Goal: Information Seeking & Learning: Learn about a topic

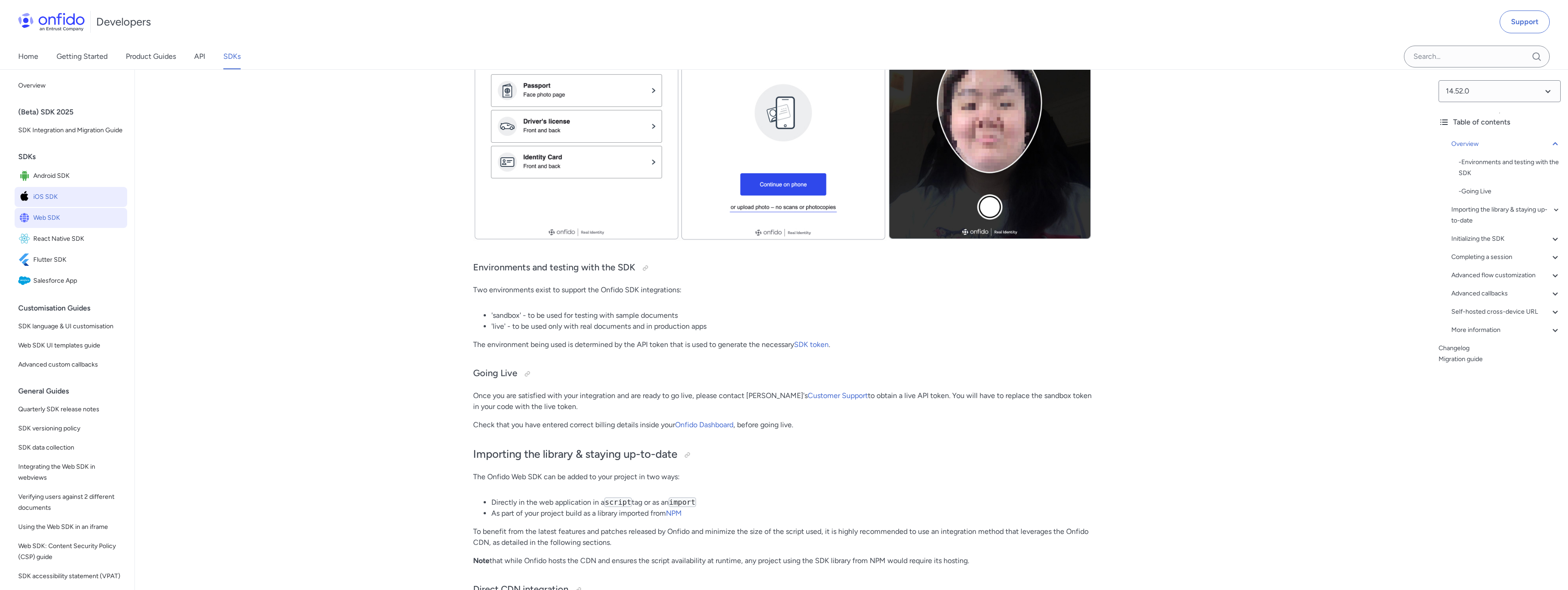
scroll to position [339, 0]
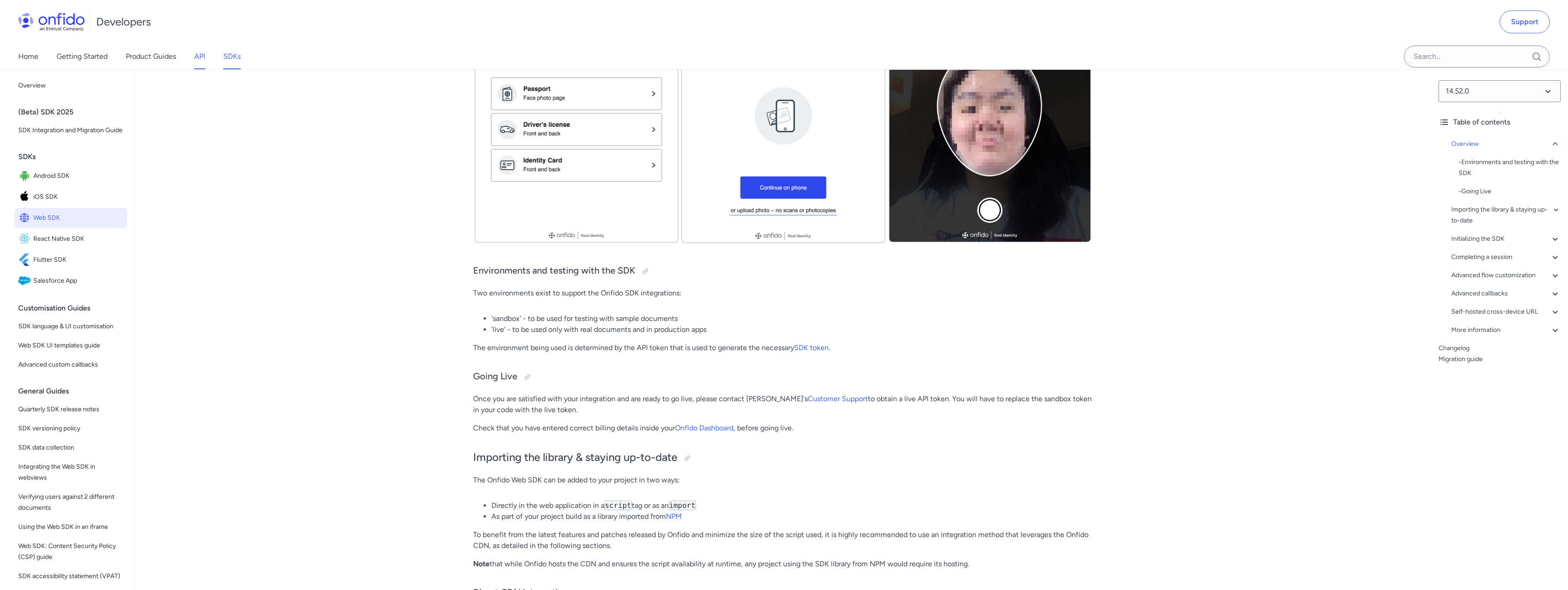
click at [195, 60] on link "API" at bounding box center [199, 56] width 11 height 26
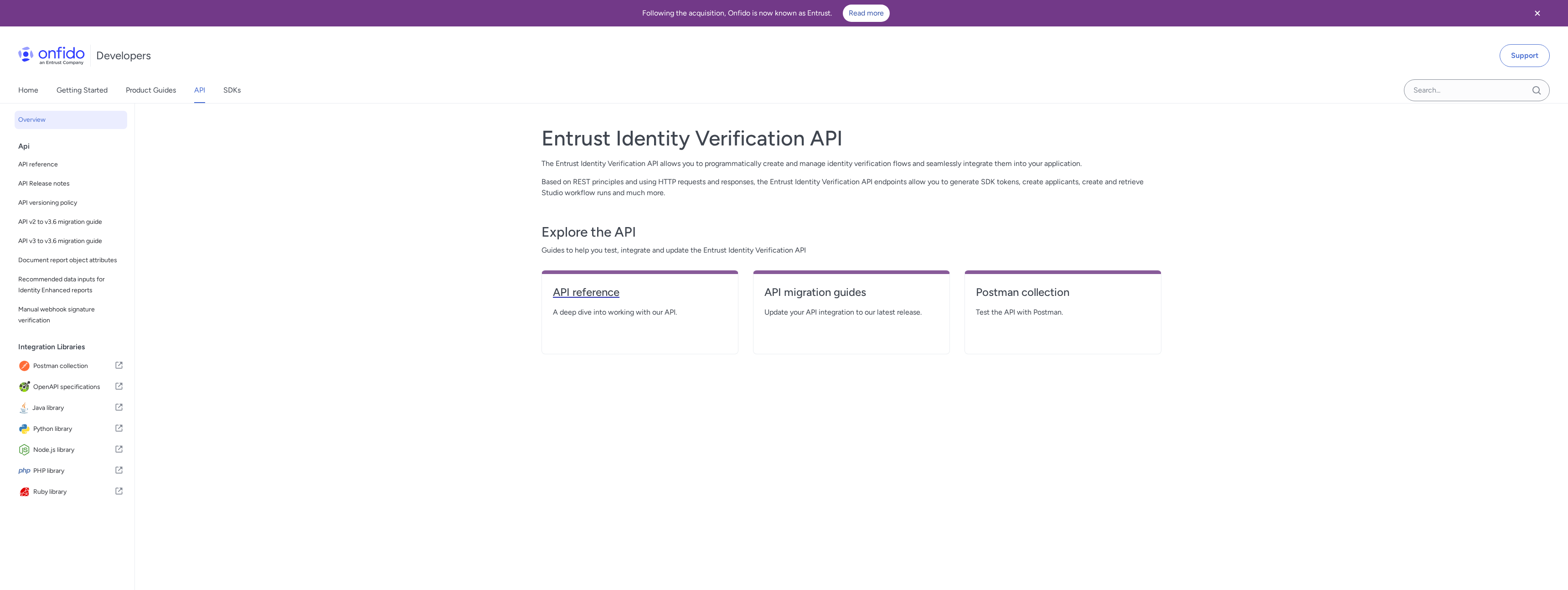
click at [590, 299] on link "API reference" at bounding box center [640, 296] width 174 height 22
select select "http"
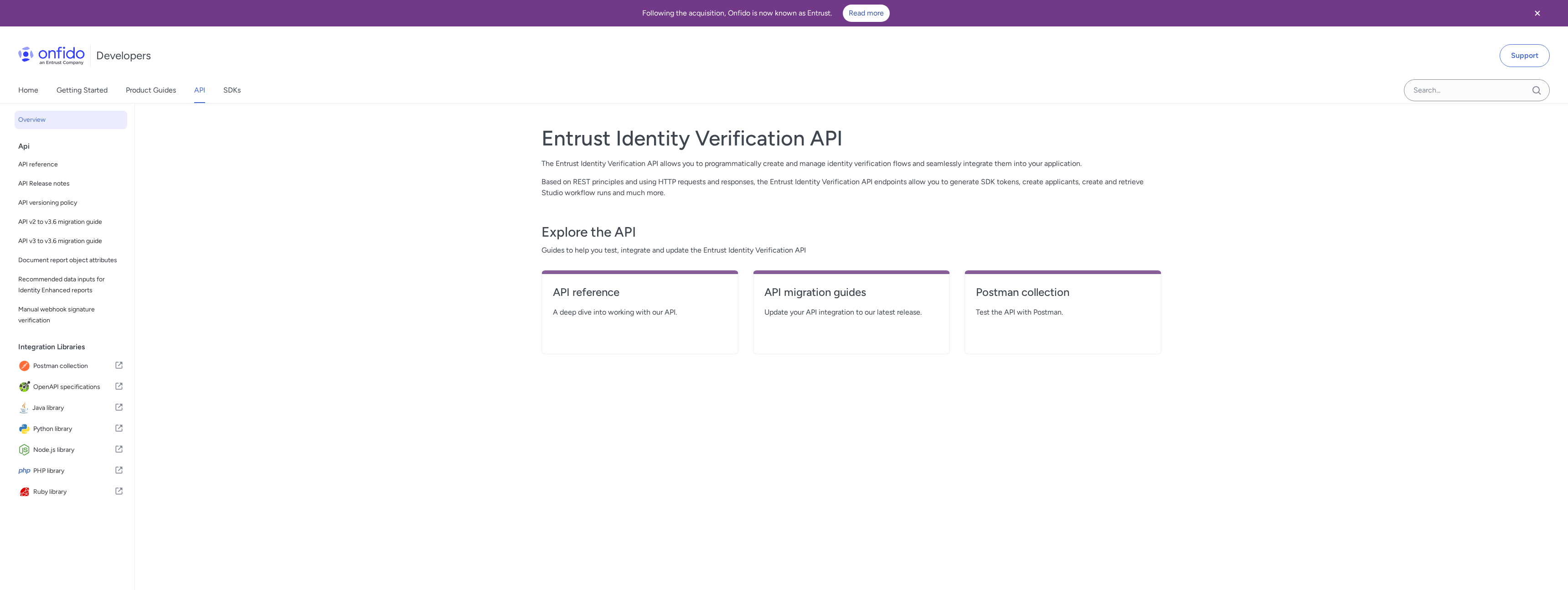
select select "http"
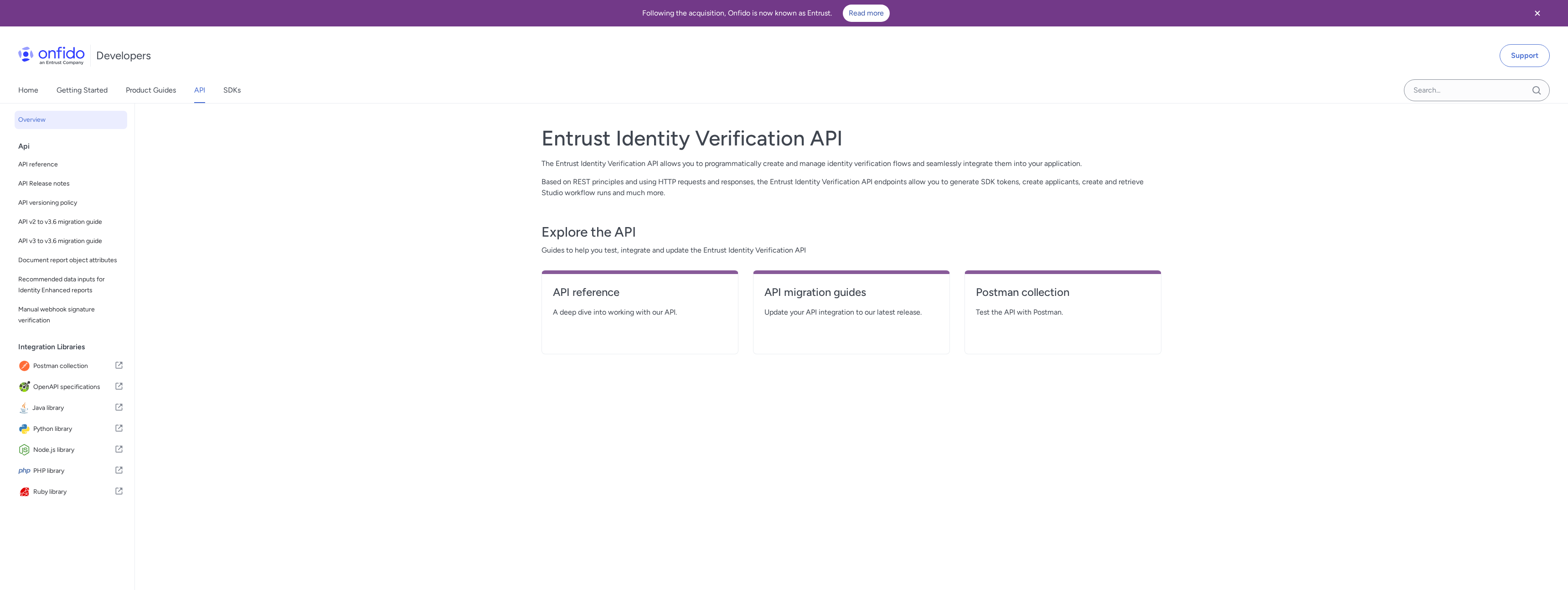
select select "http"
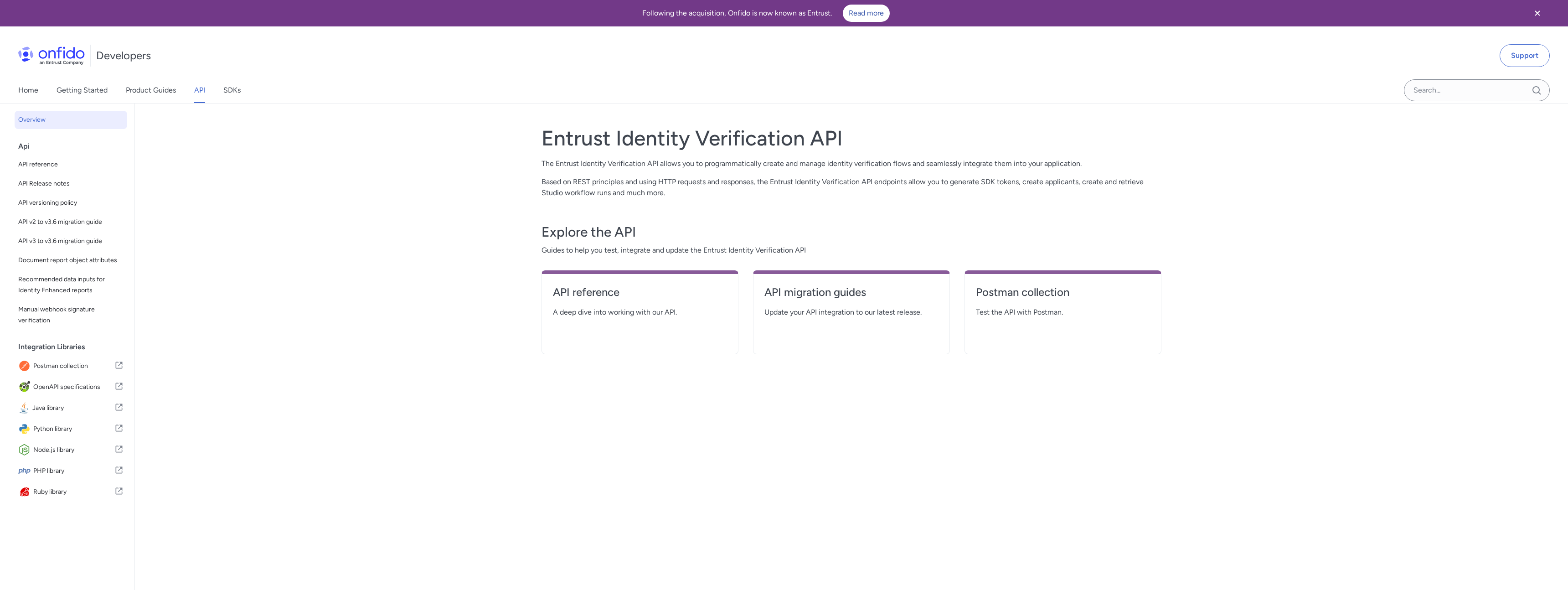
select select "http"
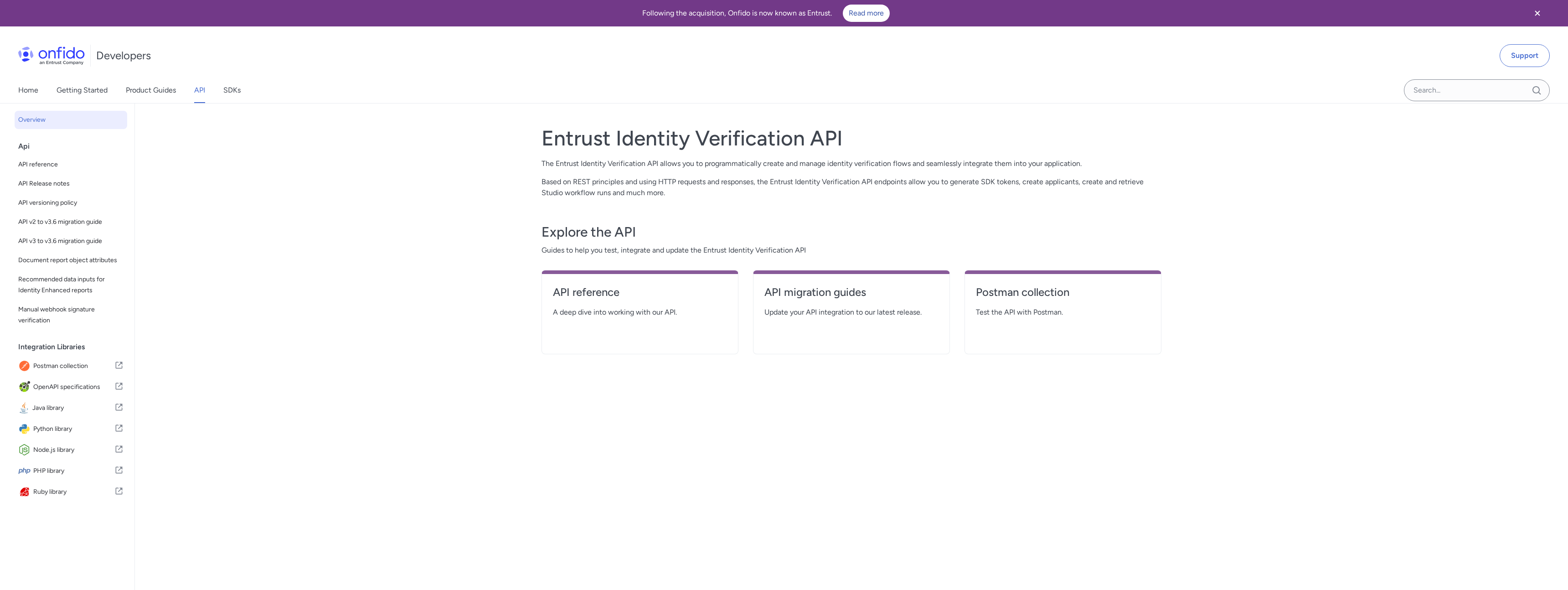
select select "http"
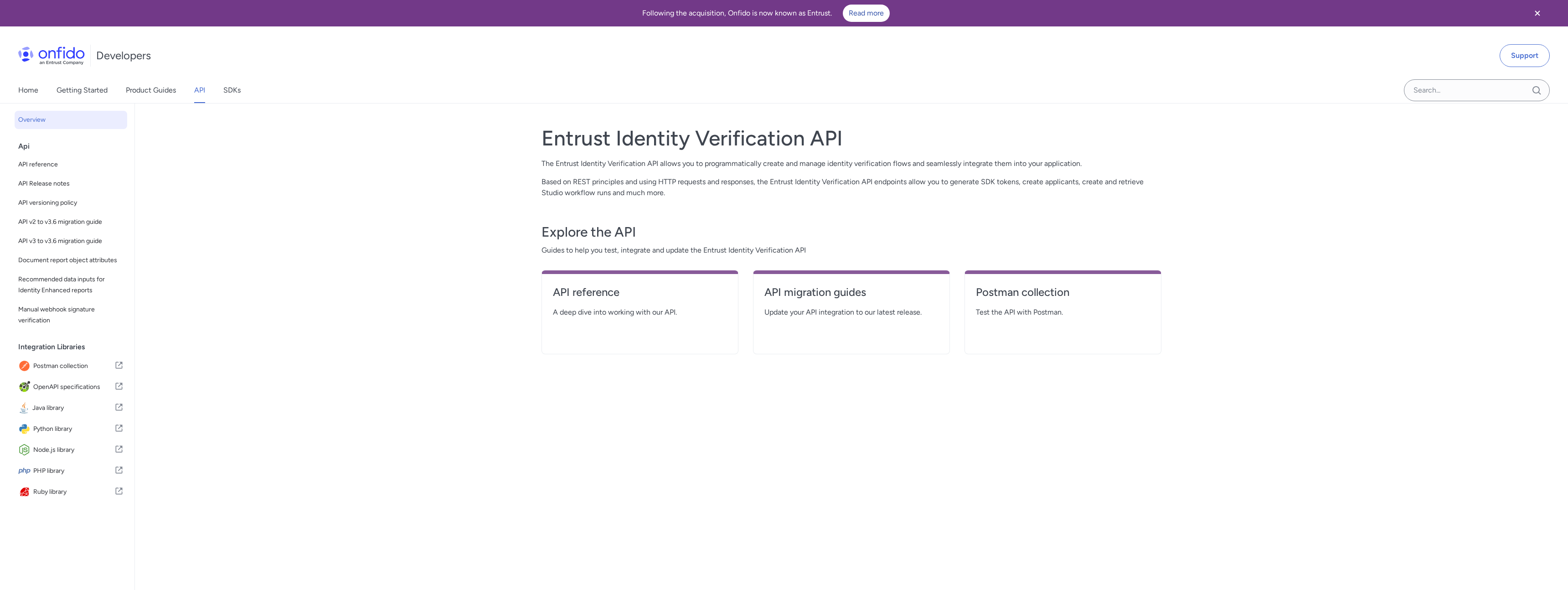
select select "http"
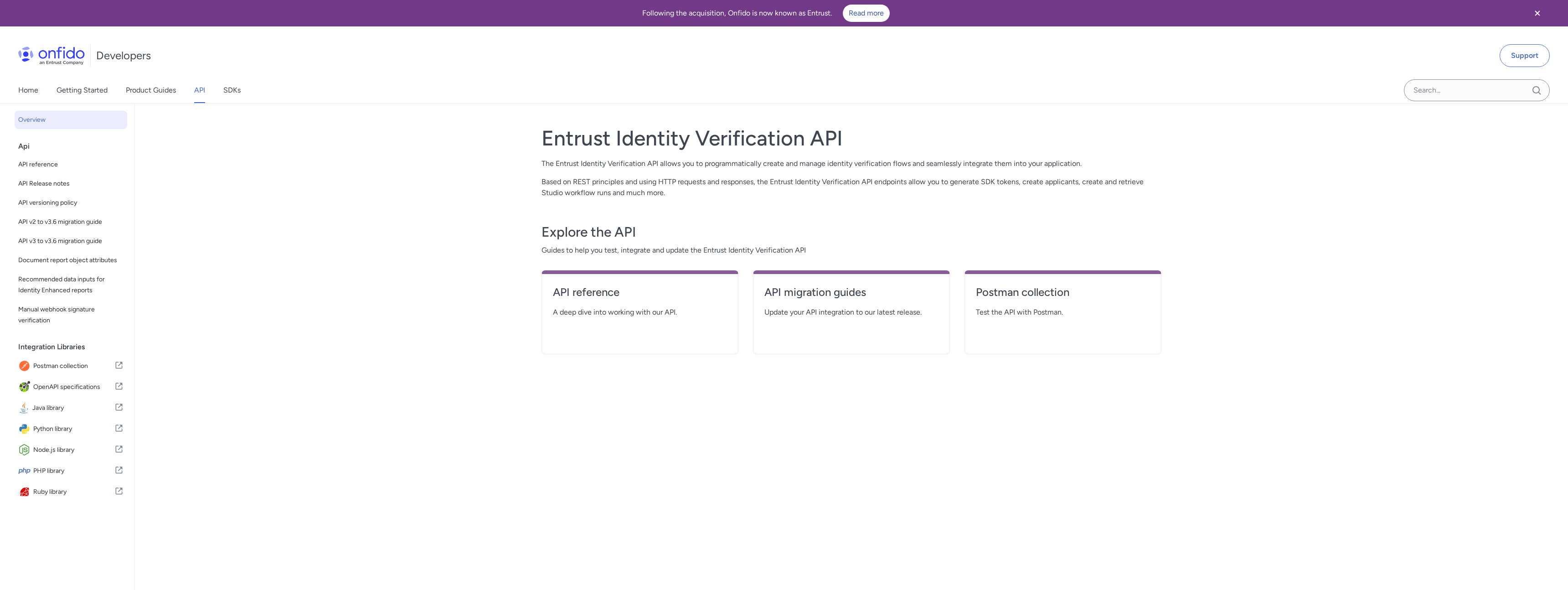
select select "http"
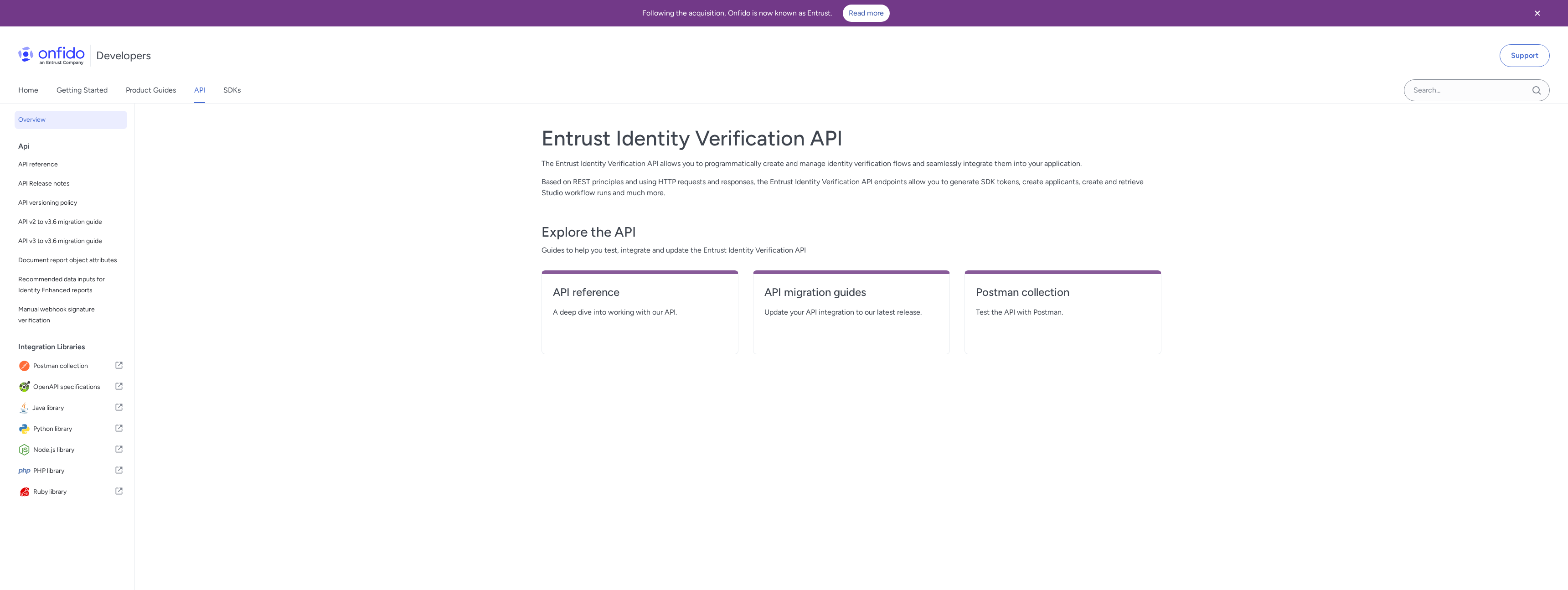
select select "http"
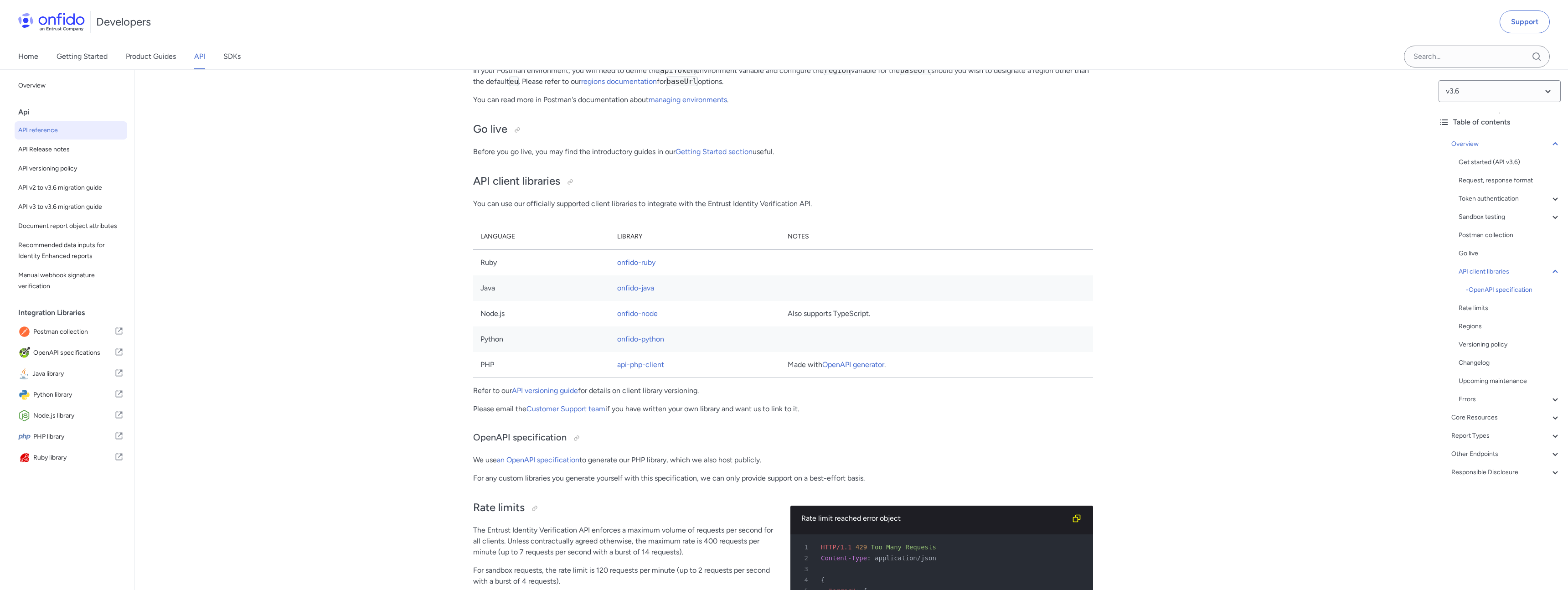
scroll to position [5760, 0]
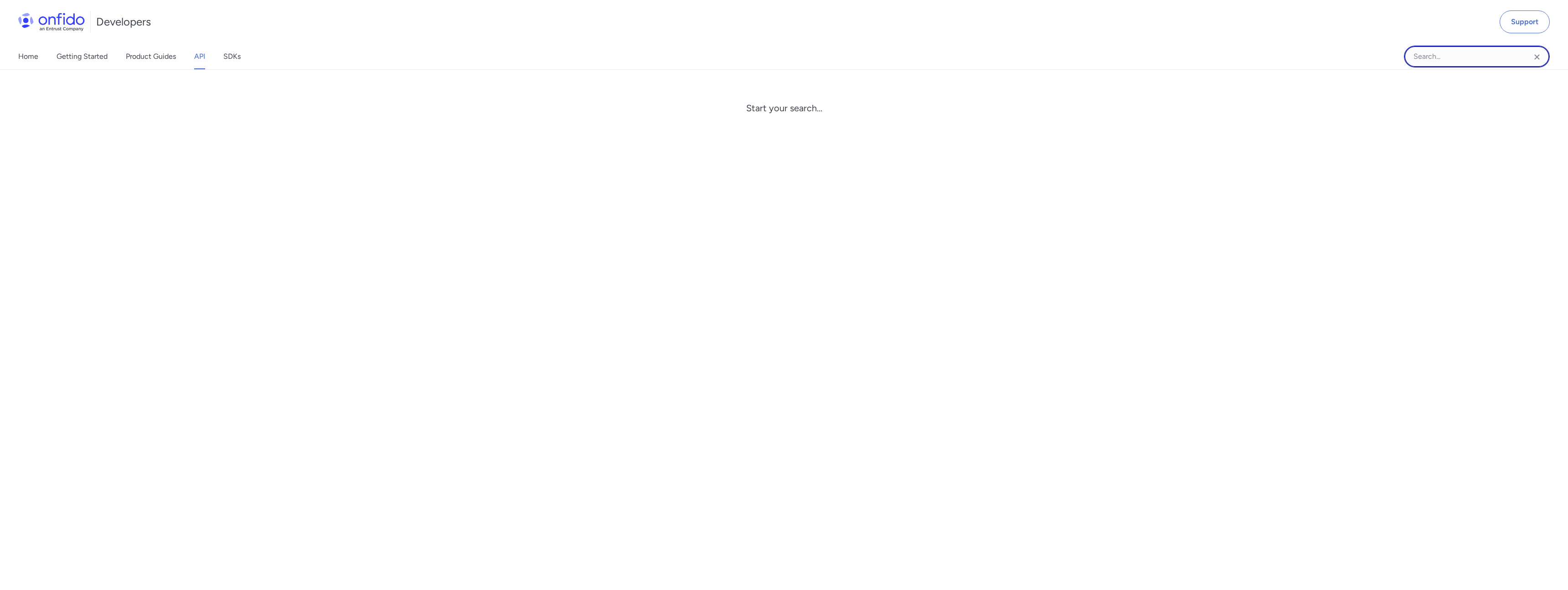
click at [1490, 60] on input "Onfido search input field" at bounding box center [1477, 56] width 146 height 22
paste input "/{version}/workflow_runs/{workflowRunId}"
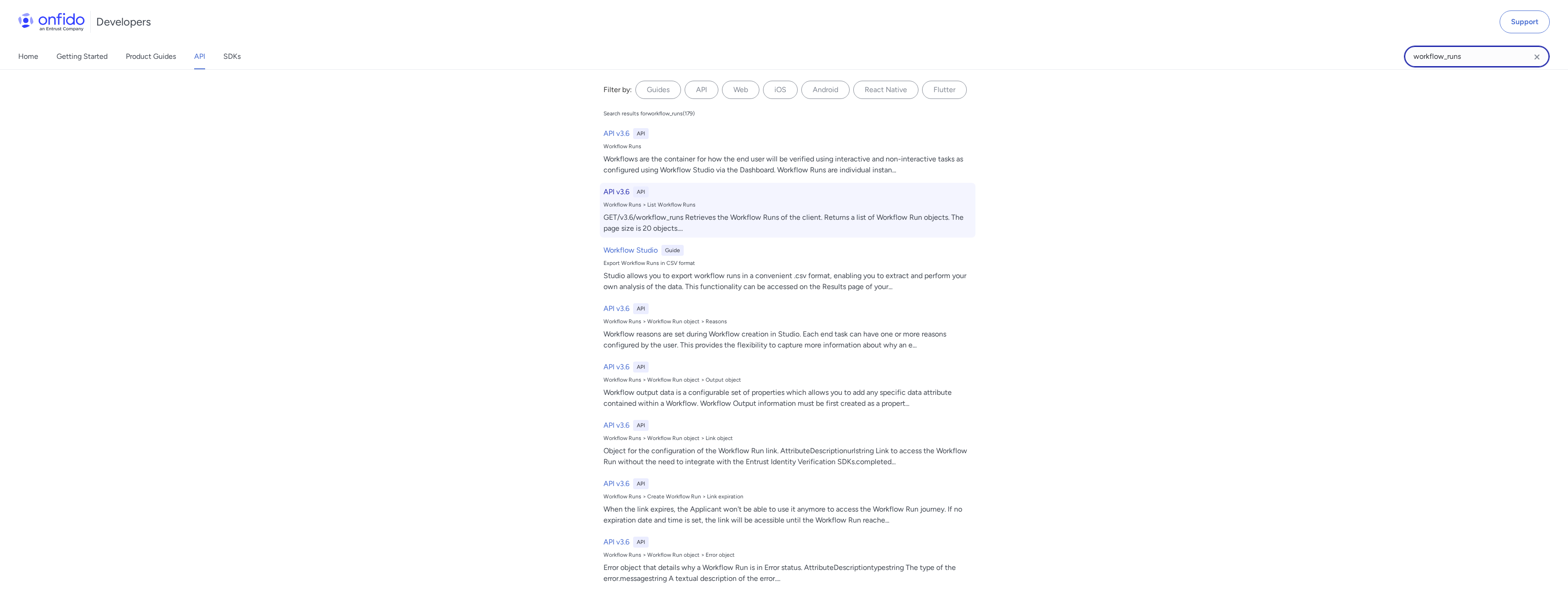
type input "workflow_runs"
click at [667, 209] on div "API v3.6 API Workflow Runs > List Workflow Runs GET/v3.6/workflow_runs Retrieve…" at bounding box center [787, 210] width 375 height 55
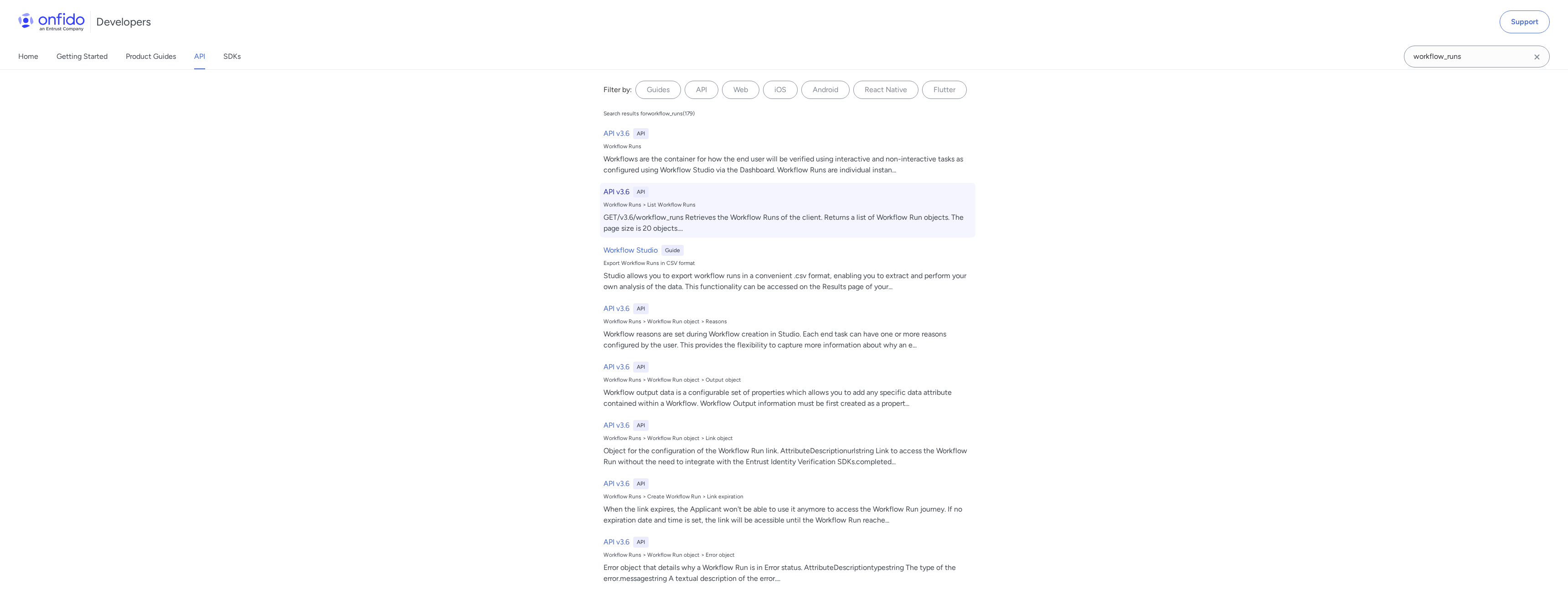
click at [614, 191] on h6 "API v3.6" at bounding box center [616, 191] width 26 height 11
click at [673, 193] on div "API v3.6 API" at bounding box center [787, 191] width 368 height 11
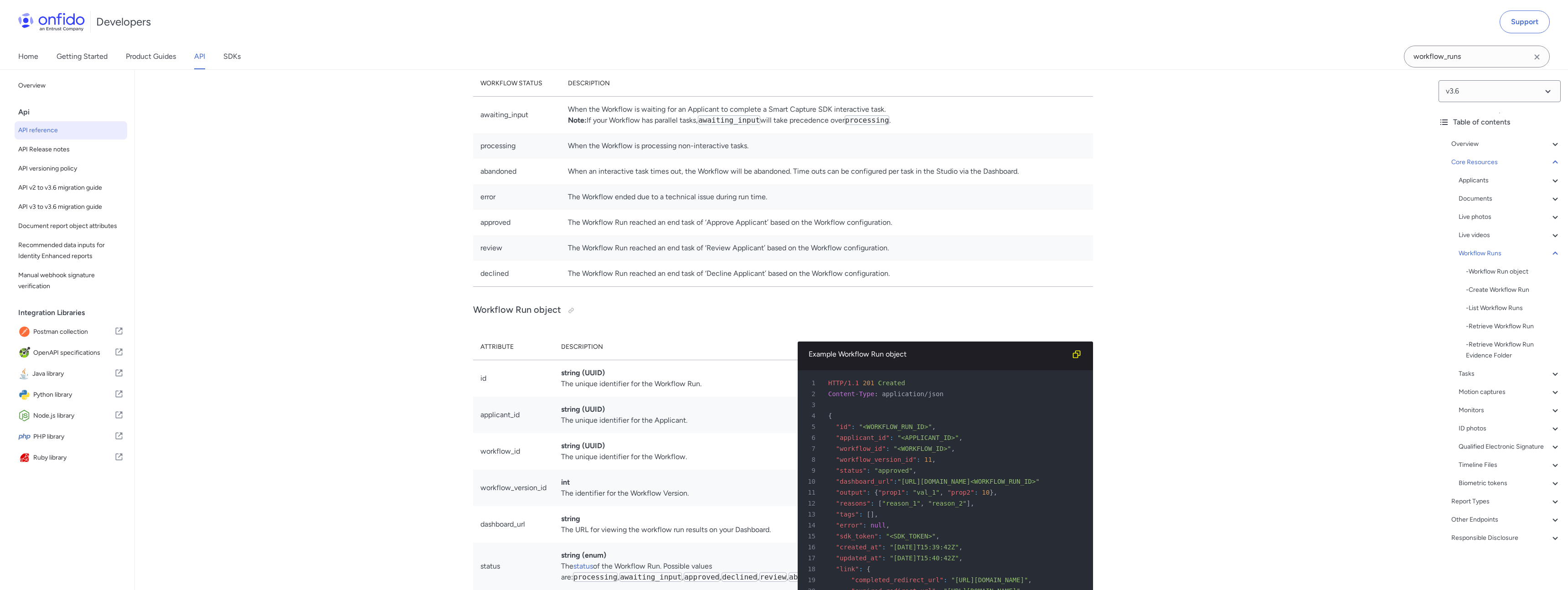
scroll to position [19229, 0]
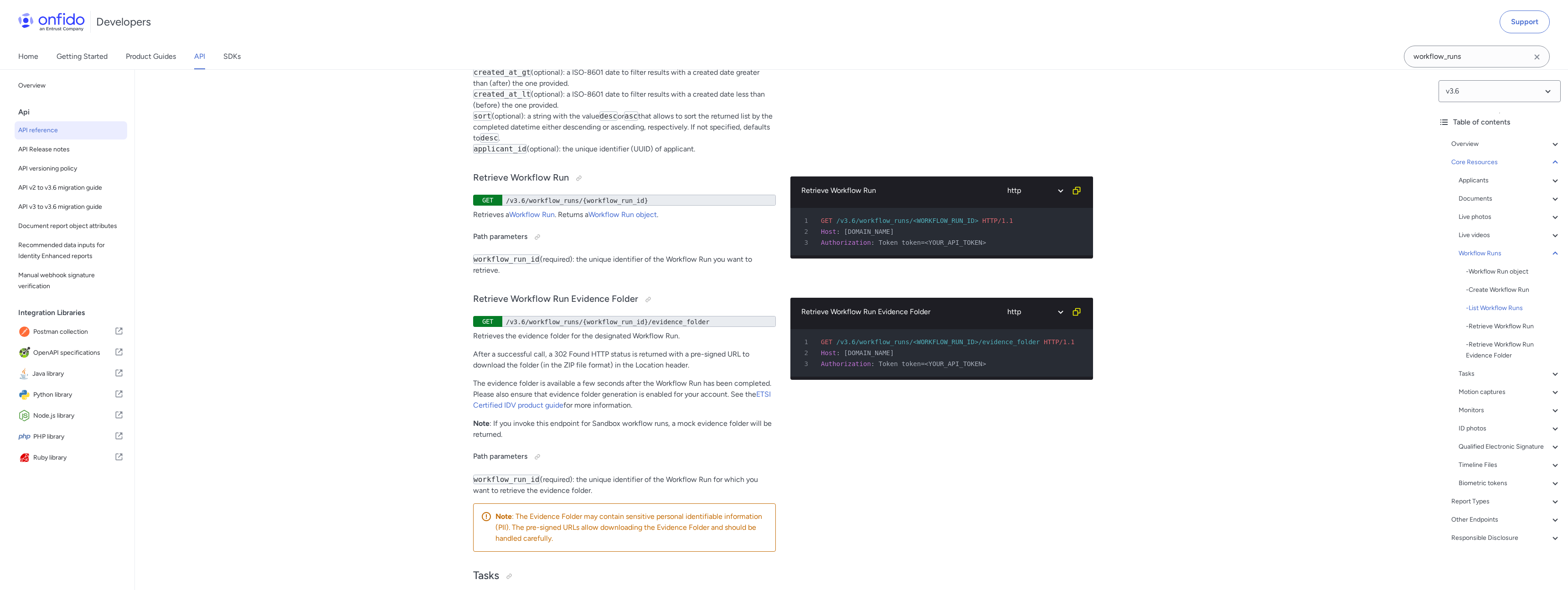
scroll to position [21992, 0]
